Goal: Task Accomplishment & Management: Manage account settings

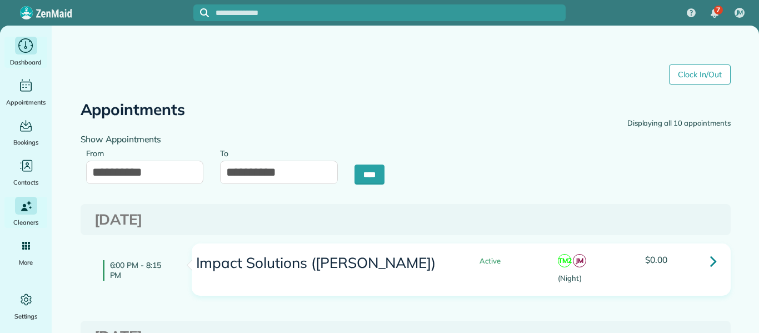
click at [32, 63] on span "Dashboard" at bounding box center [26, 62] width 32 height 11
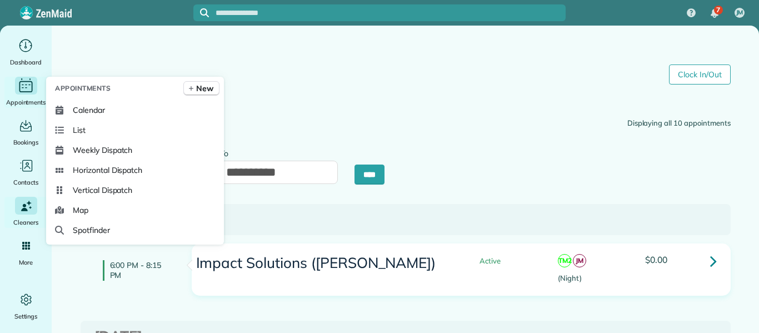
click at [27, 84] on icon "Main" at bounding box center [26, 84] width 2 height 1
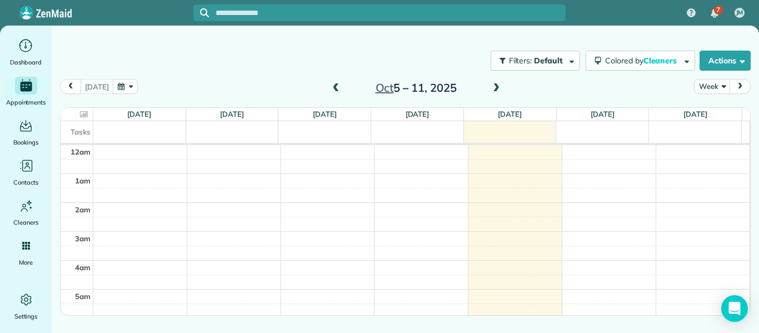
scroll to position [203, 0]
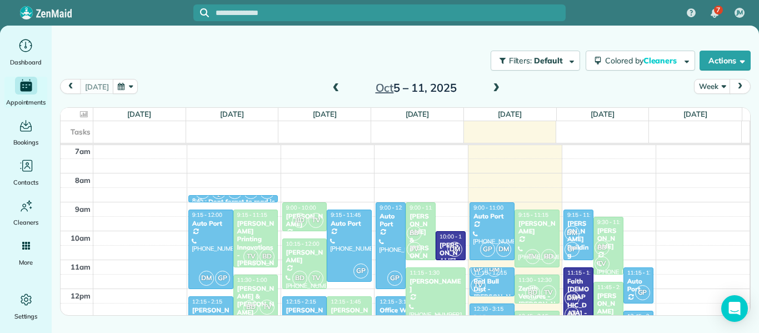
click at [336, 88] on span at bounding box center [336, 88] width 12 height 10
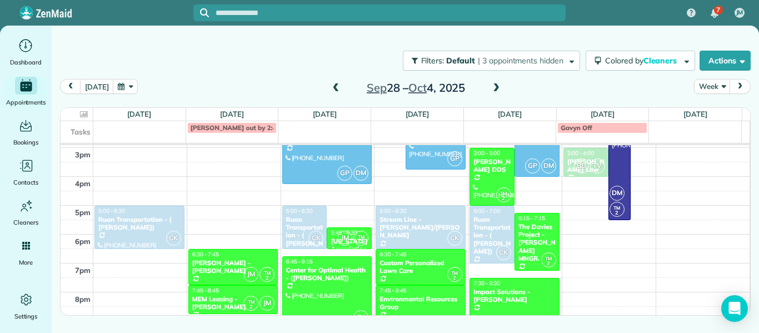
scroll to position [423, 0]
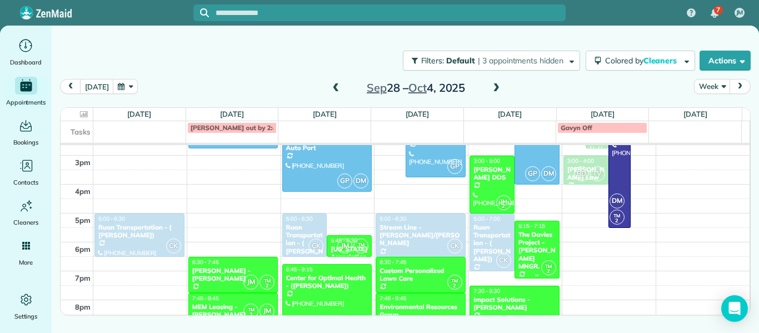
click at [534, 241] on div "The Davies Project - [PERSON_NAME] MNGR." at bounding box center [537, 251] width 38 height 40
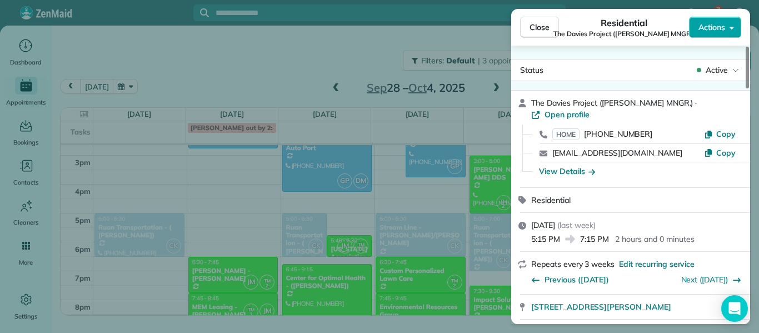
click at [714, 29] on span "Actions" at bounding box center [711, 27] width 27 height 11
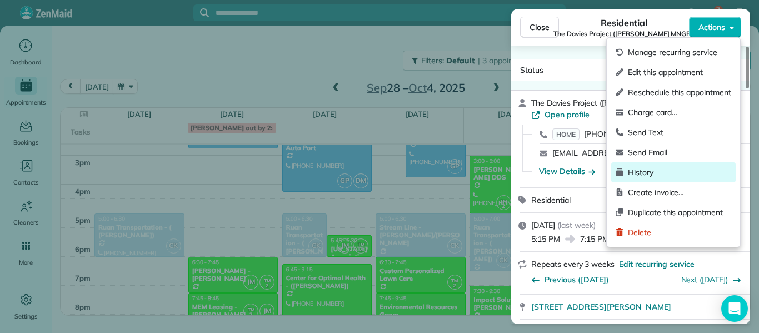
click at [653, 173] on span "History" at bounding box center [679, 172] width 103 height 11
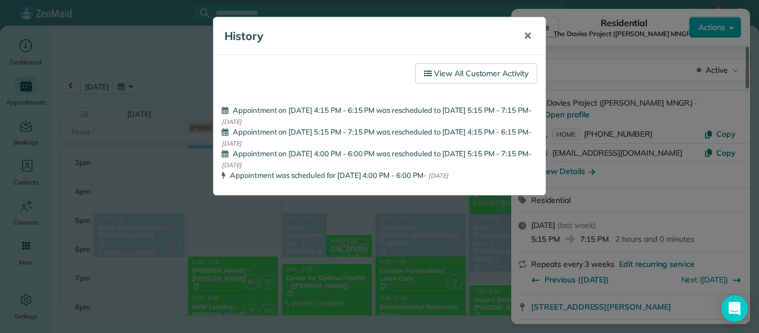
click at [530, 32] on span "✕" at bounding box center [527, 35] width 8 height 13
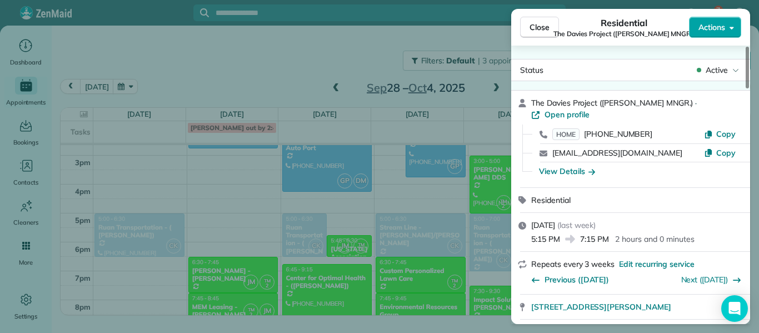
click at [721, 29] on span "Actions" at bounding box center [711, 27] width 27 height 11
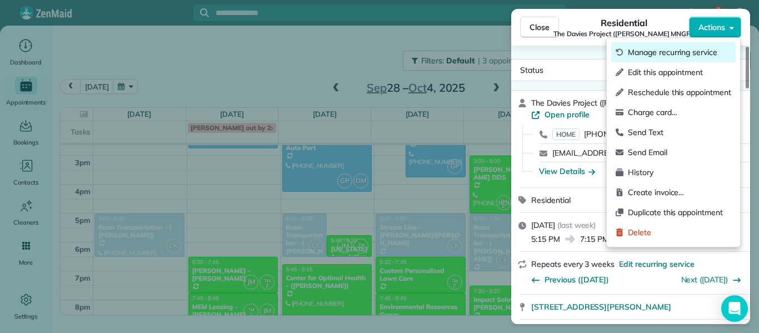
click at [698, 58] on div "Manage recurring service" at bounding box center [673, 52] width 124 height 20
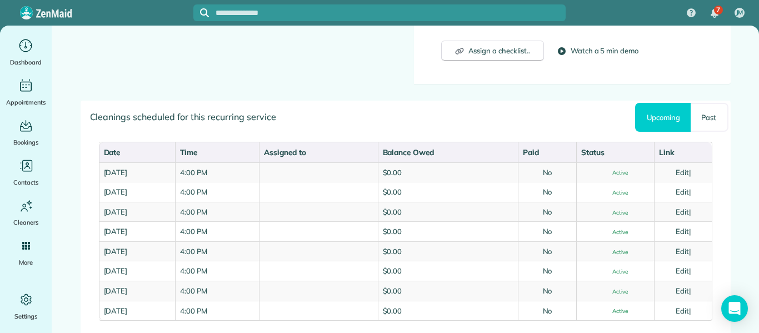
scroll to position [508, 0]
click at [704, 123] on link "Past" at bounding box center [709, 116] width 37 height 29
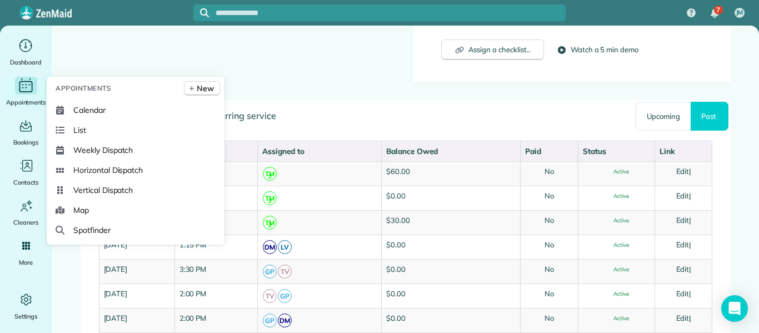
click at [22, 91] on icon "Main" at bounding box center [25, 85] width 17 height 17
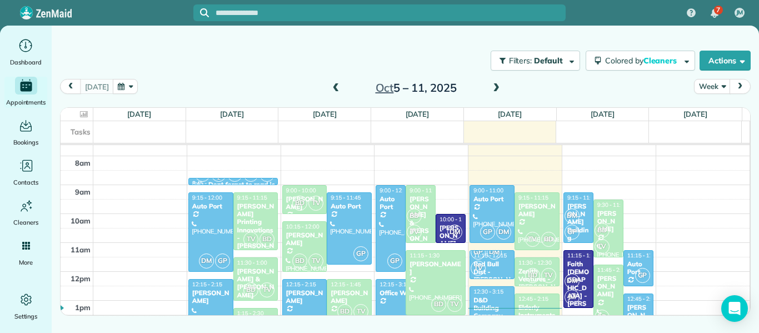
scroll to position [218, 0]
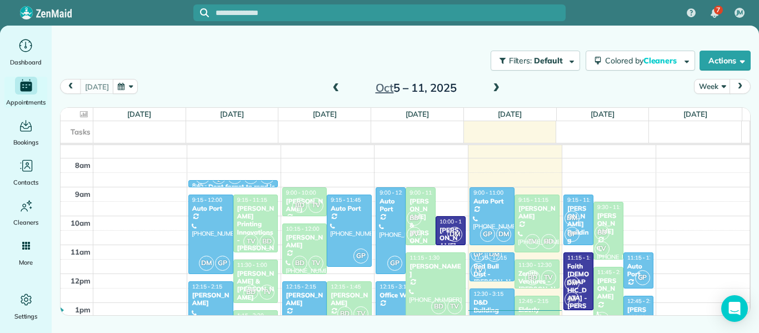
click at [496, 89] on span at bounding box center [496, 88] width 12 height 10
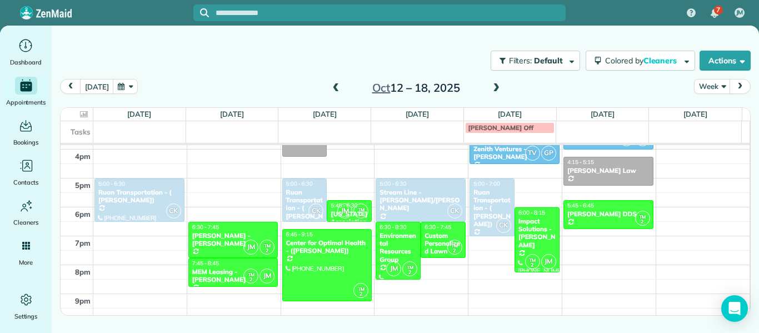
scroll to position [462, 0]
